Goal: Transaction & Acquisition: Subscribe to service/newsletter

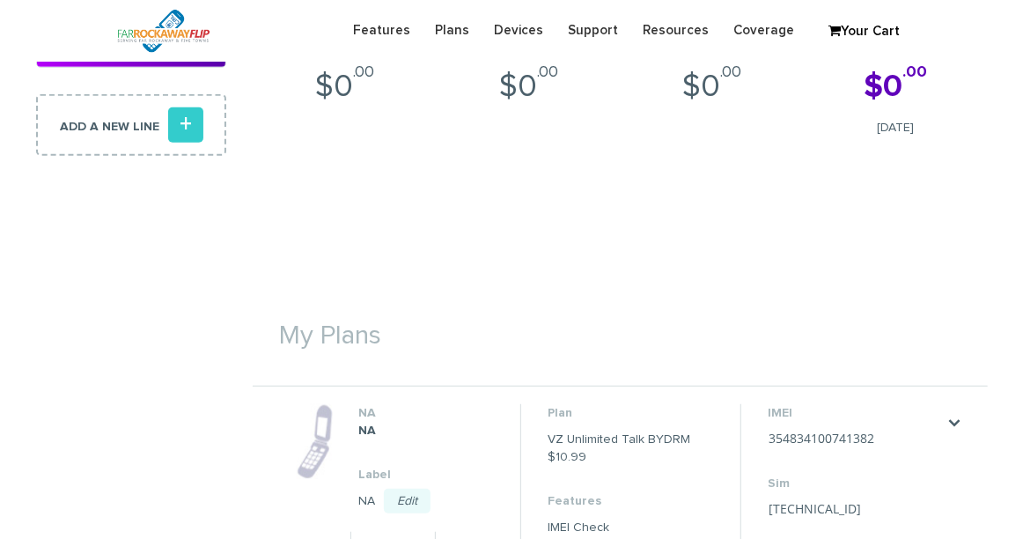
scroll to position [469, 0]
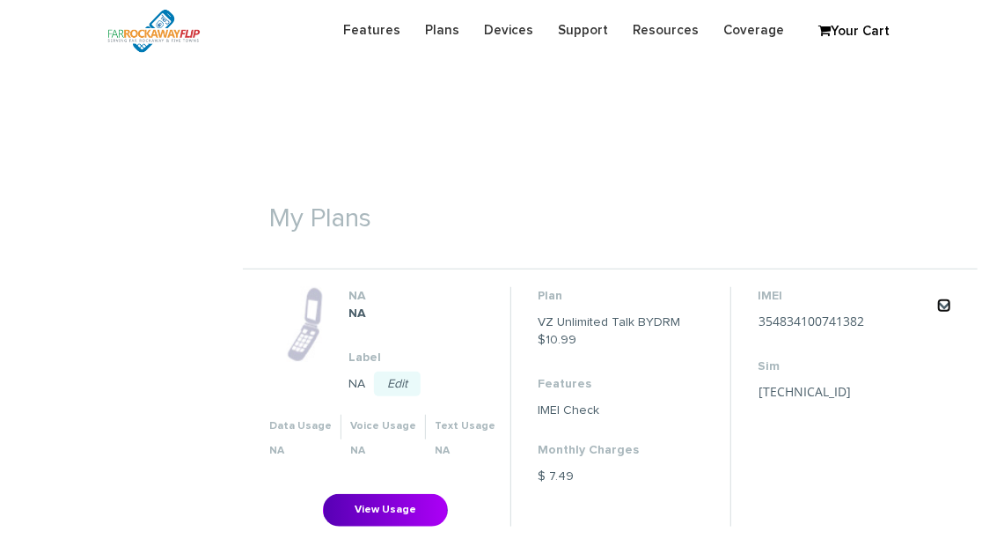
click at [947, 304] on link "." at bounding box center [944, 305] width 14 height 14
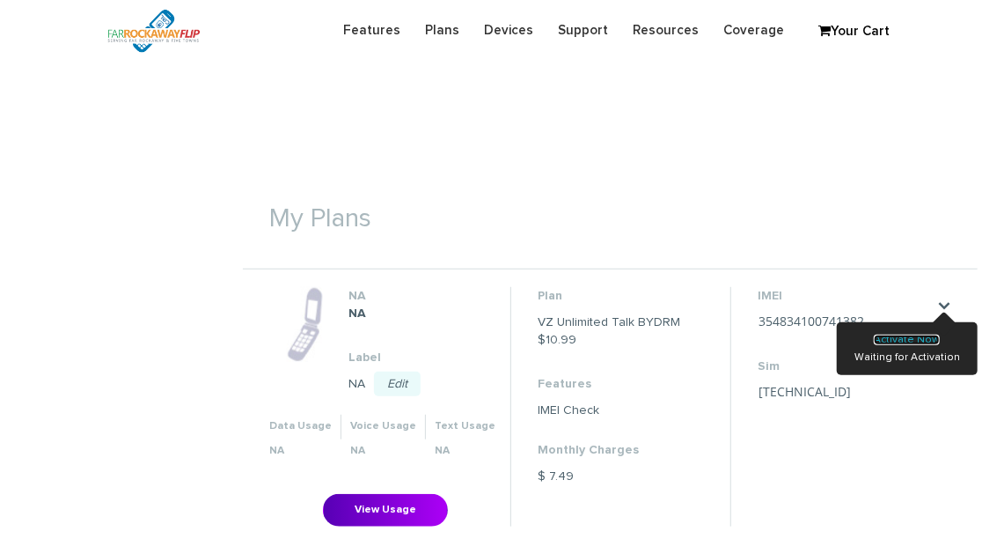
click at [931, 334] on link "Activate Now" at bounding box center [907, 339] width 66 height 11
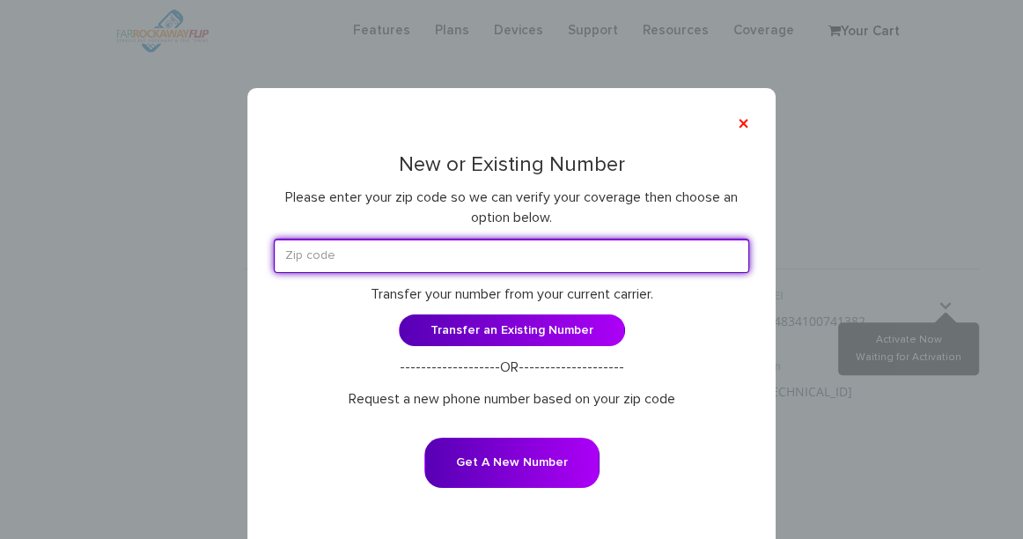
click at [466, 265] on input "text" at bounding box center [511, 256] width 475 height 34
paste input "11230"
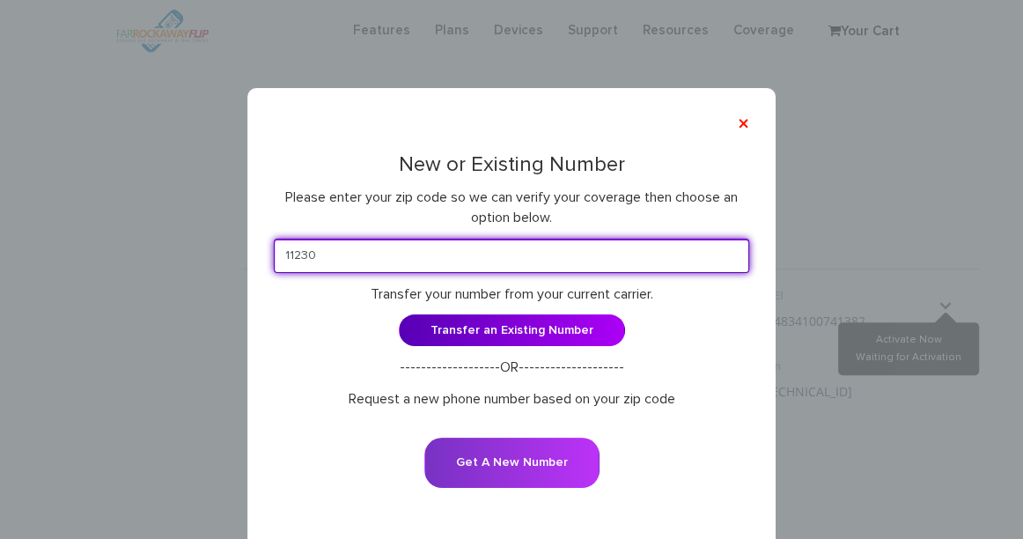
type input "11230"
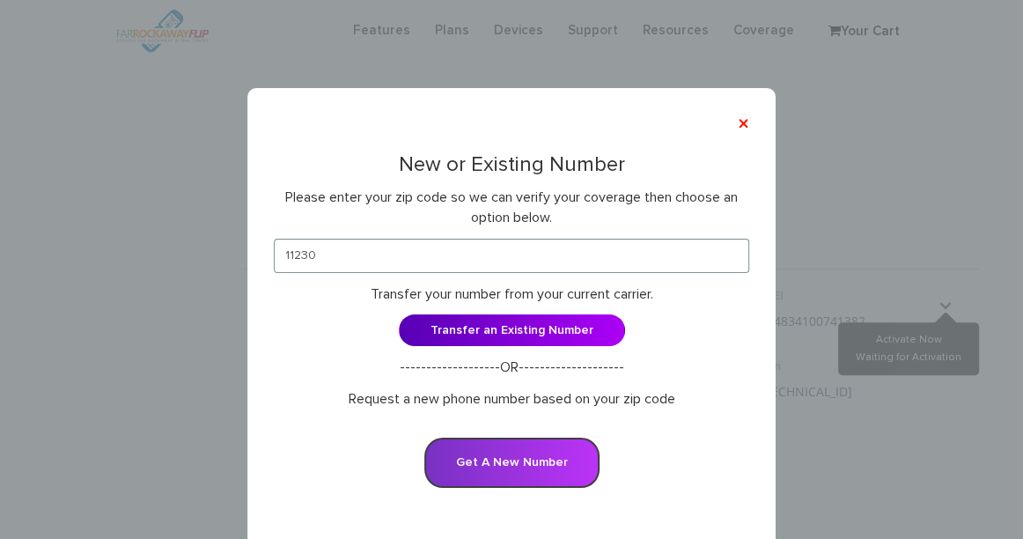
click at [564, 462] on button "Get A New Number" at bounding box center [511, 462] width 175 height 50
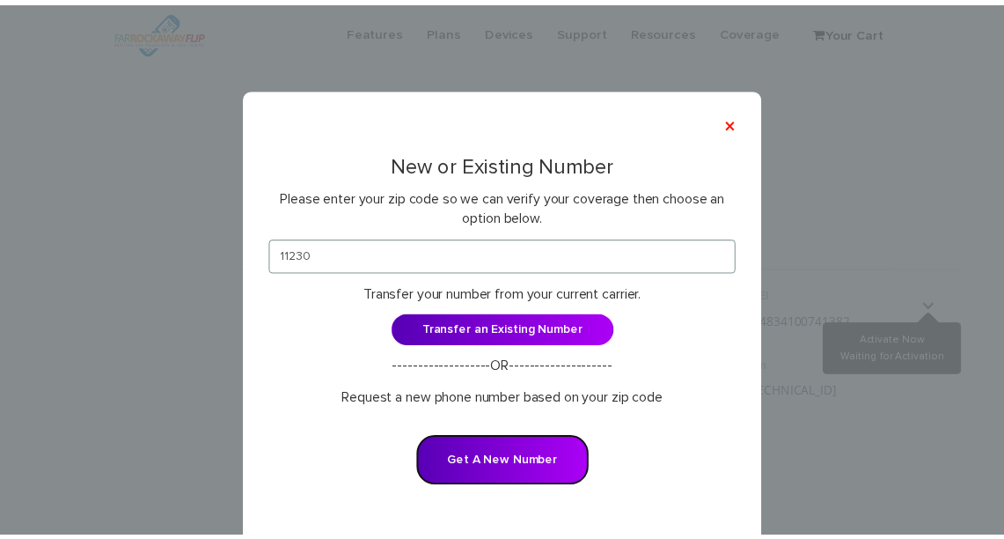
scroll to position [34, 0]
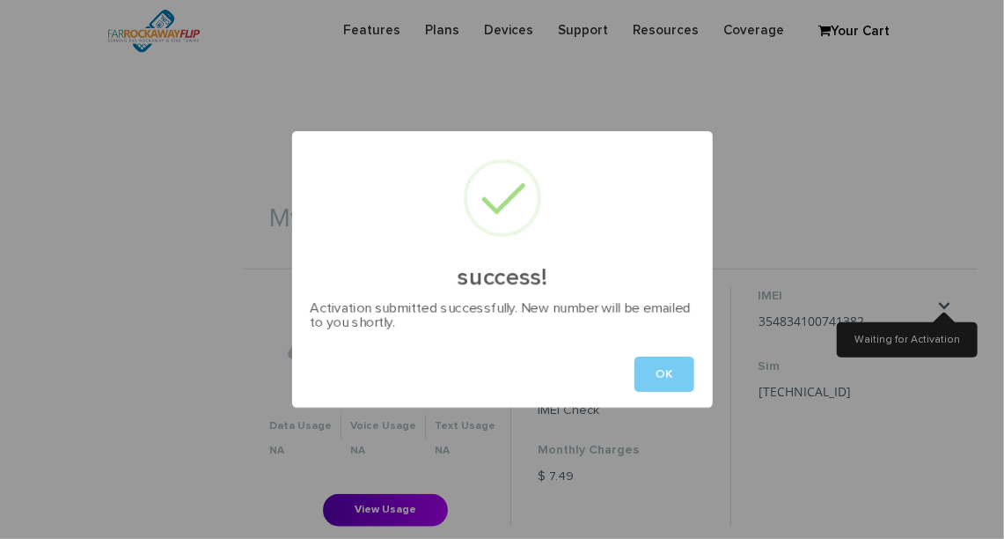
click at [665, 374] on button "OK" at bounding box center [665, 373] width 60 height 35
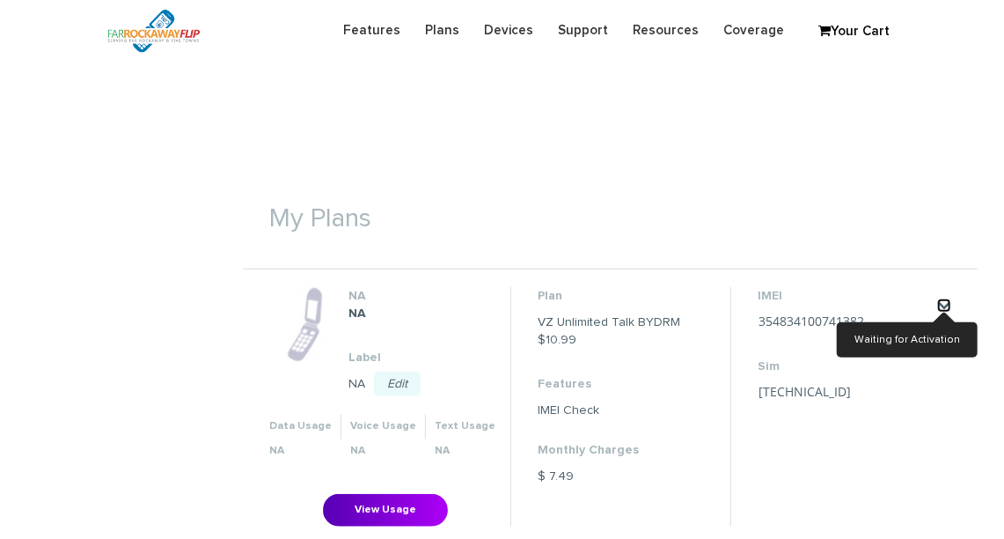
click at [946, 309] on link "." at bounding box center [944, 305] width 14 height 14
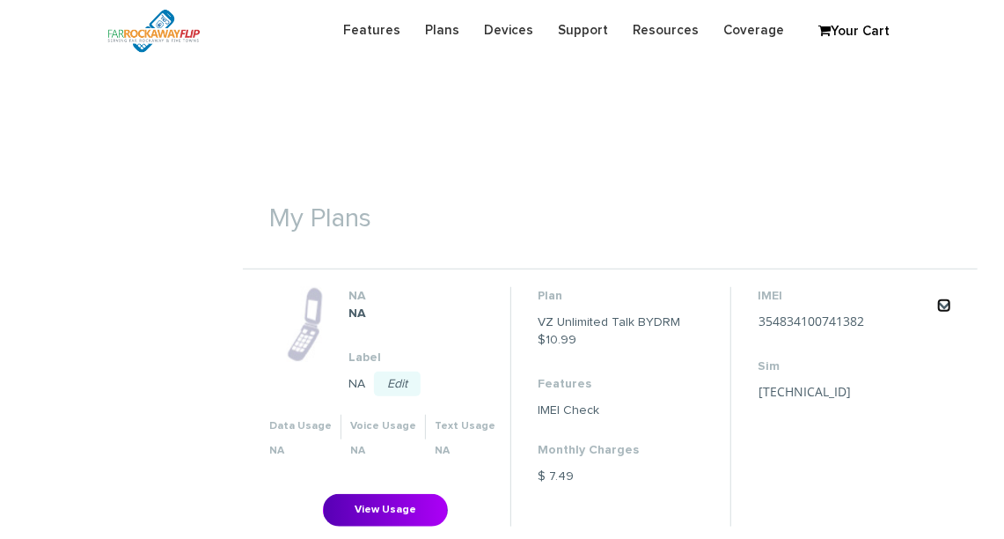
click at [944, 307] on link "." at bounding box center [944, 305] width 14 height 14
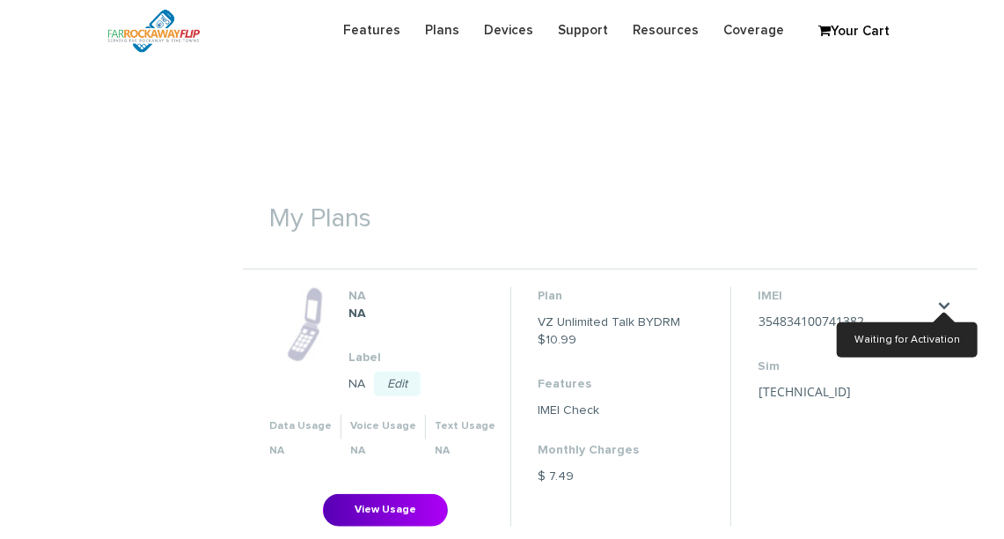
click at [815, 194] on h1 "My Plans" at bounding box center [610, 210] width 735 height 64
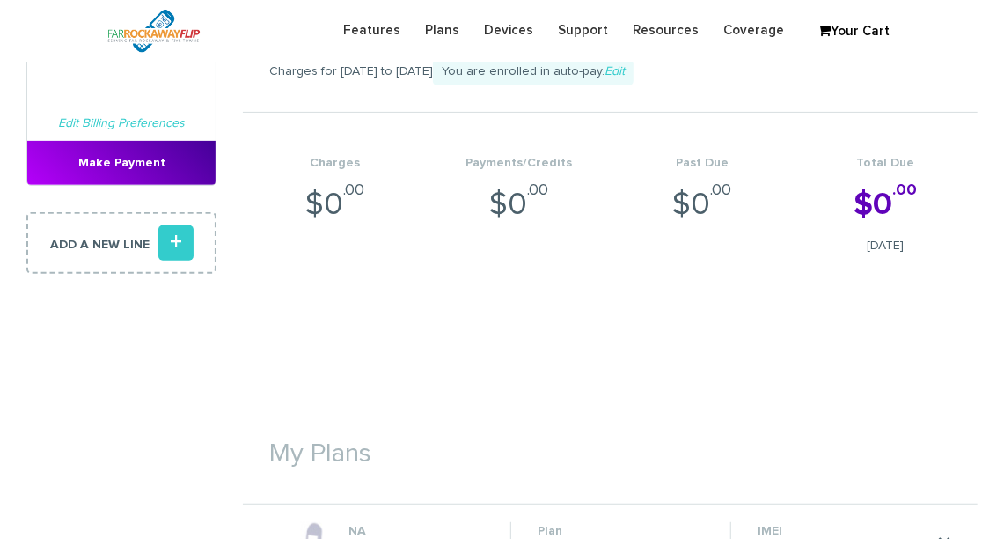
scroll to position [117, 0]
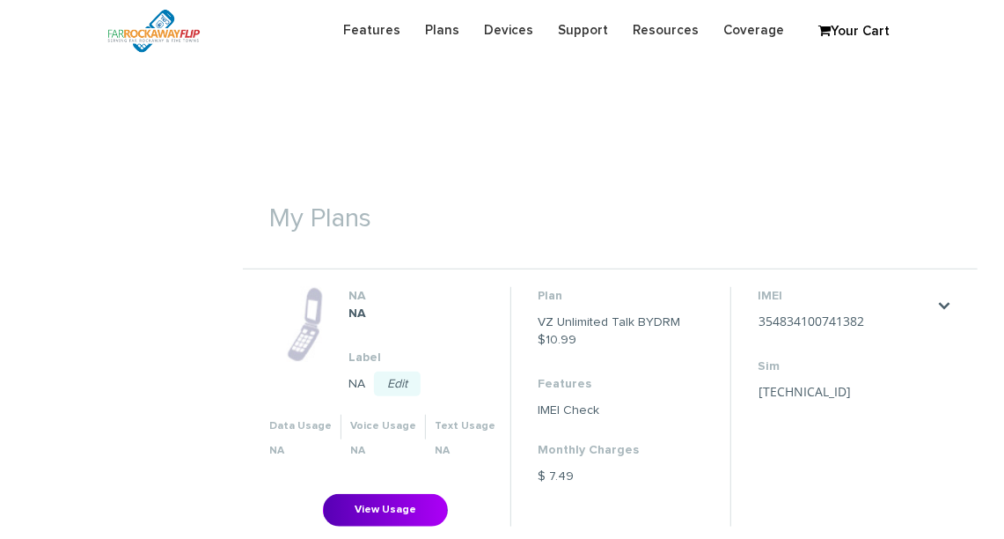
scroll to position [586, 0]
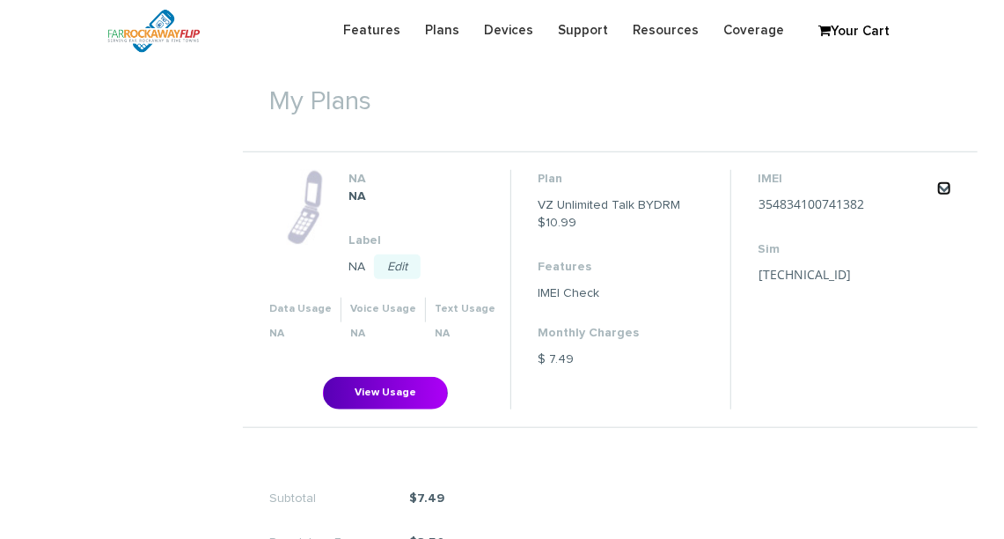
click at [947, 191] on link "." at bounding box center [944, 188] width 14 height 14
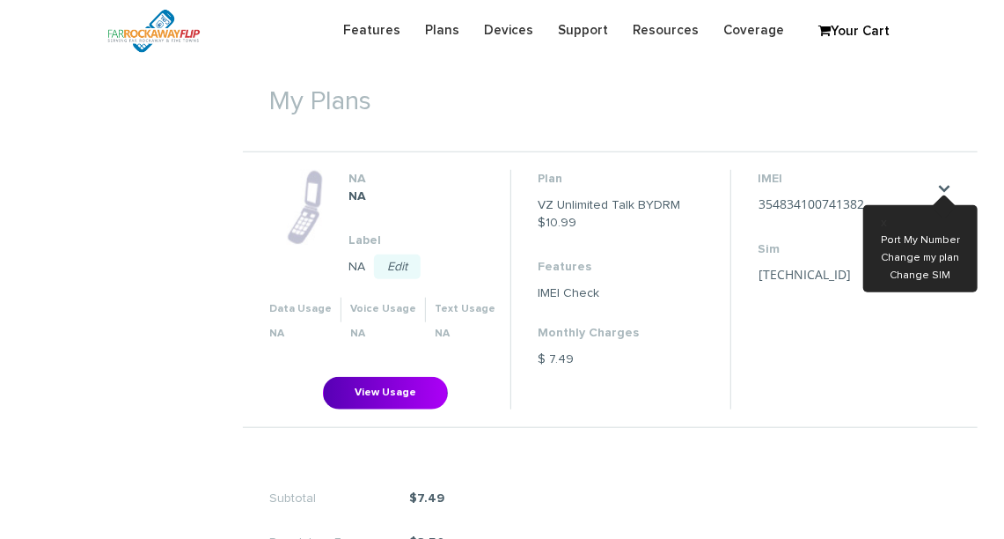
click at [900, 109] on h1 "My Plans" at bounding box center [610, 93] width 735 height 64
click at [898, 362] on li "IMEI 354834100741382 Save Cancel Sim 89148000011835956622 Save Cancel" at bounding box center [846, 289] width 230 height 239
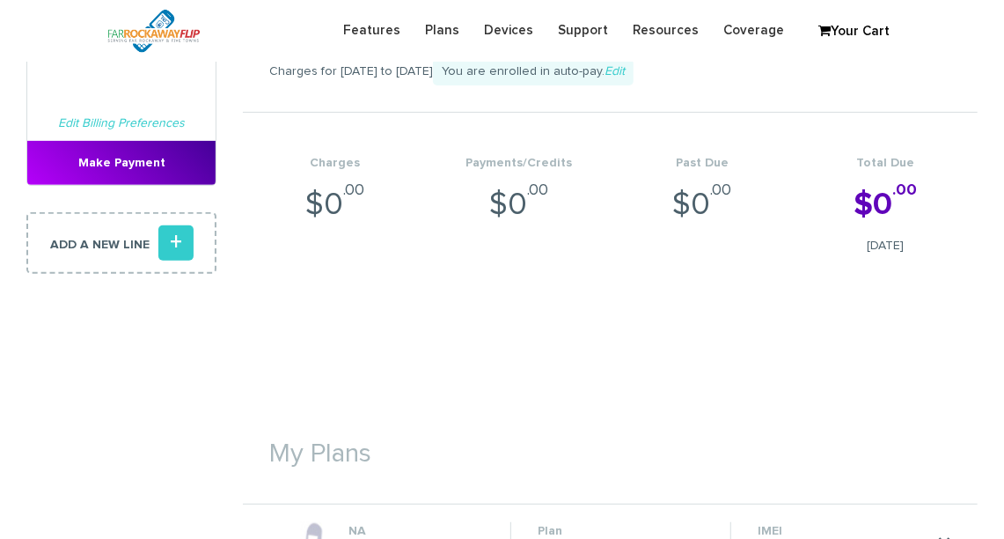
scroll to position [117, 0]
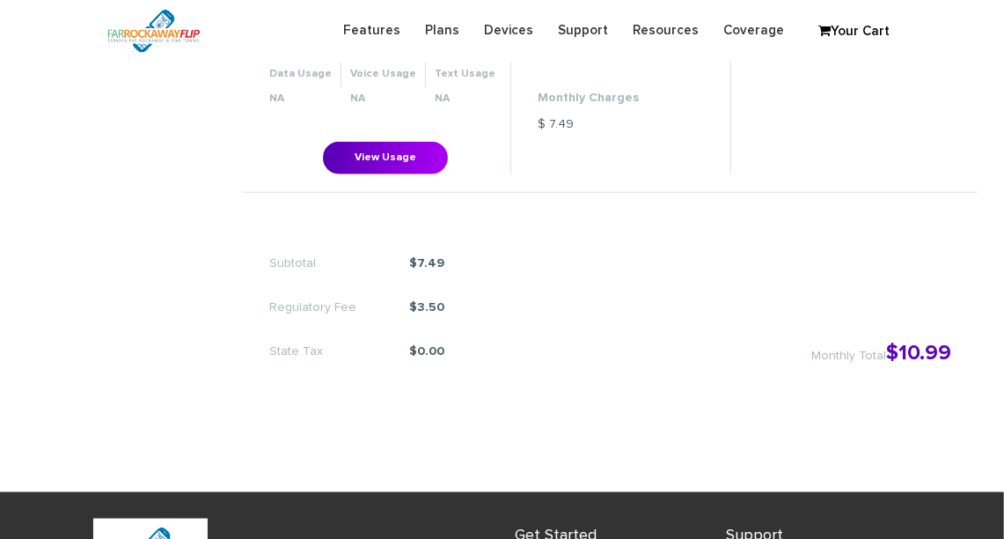
scroll to position [469, 0]
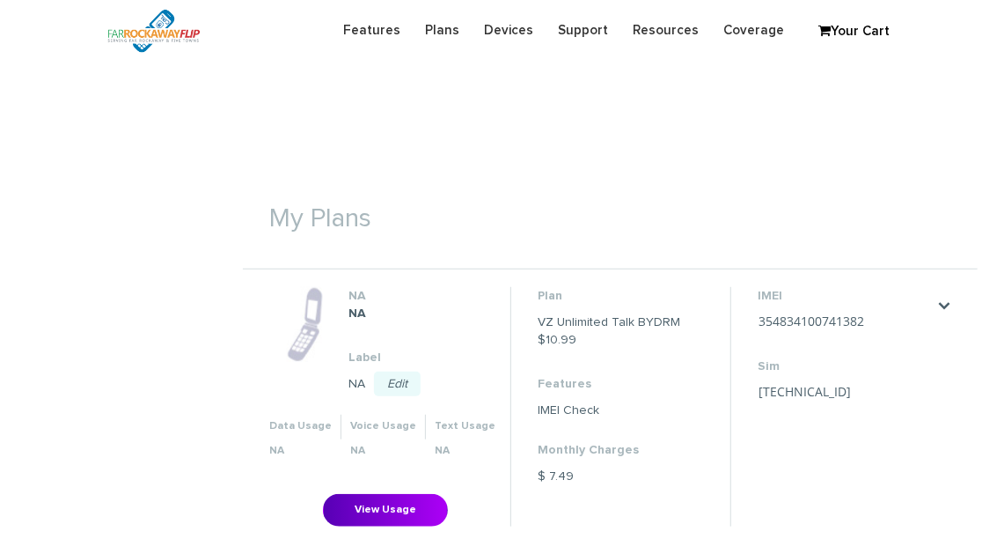
click at [947, 313] on div ". x Port My Number Change my plan Change SIM" at bounding box center [944, 306] width 14 height 21
click at [943, 308] on link "." at bounding box center [944, 305] width 14 height 14
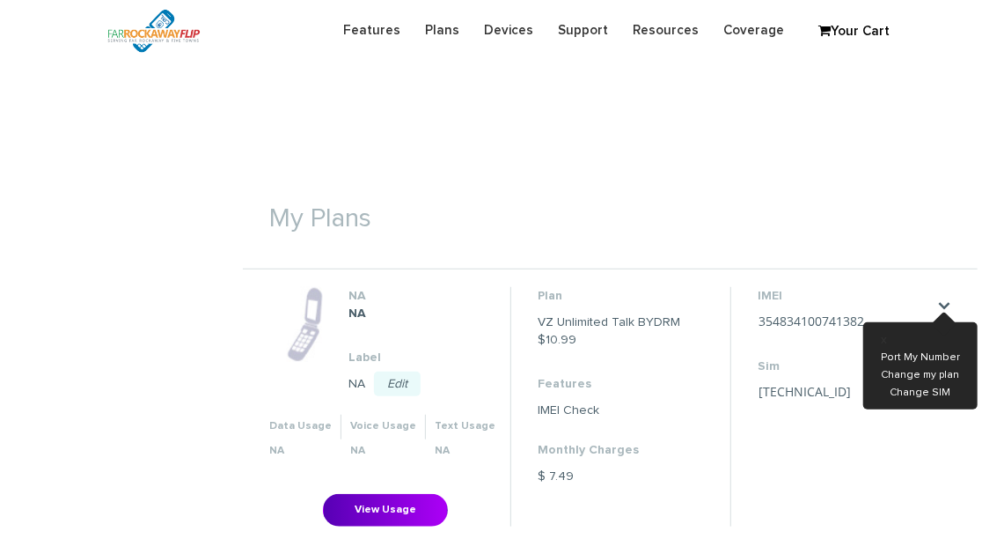
click at [795, 191] on h1 "My Plans" at bounding box center [610, 210] width 735 height 64
click at [860, 207] on h1 "My Plans" at bounding box center [610, 210] width 735 height 64
